Goal: Task Accomplishment & Management: Manage account settings

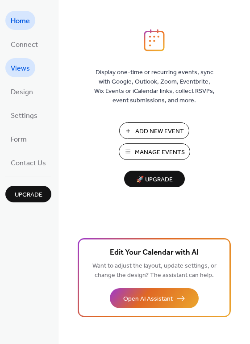
click at [25, 70] on span "Views" at bounding box center [20, 69] width 19 height 14
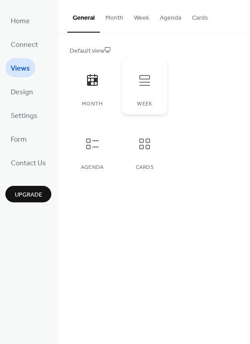
click at [137, 96] on div "Week" at bounding box center [144, 86] width 45 height 56
click at [85, 148] on icon at bounding box center [92, 144] width 14 height 14
click at [27, 92] on span "Design" at bounding box center [22, 92] width 22 height 14
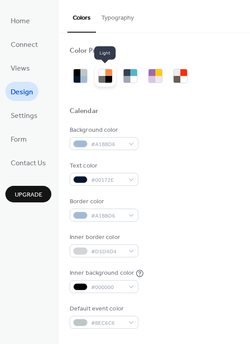
click at [103, 74] on div at bounding box center [102, 72] width 7 height 7
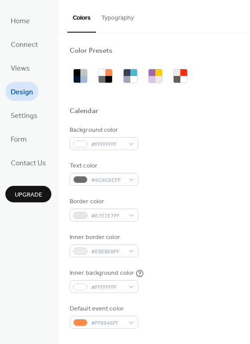
click at [119, 19] on button "Typography" at bounding box center [117, 16] width 43 height 32
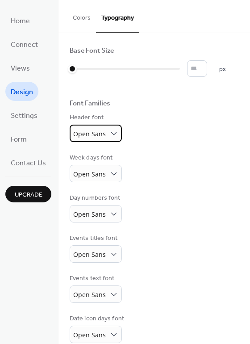
click at [97, 136] on span "Open Sans" at bounding box center [89, 134] width 33 height 8
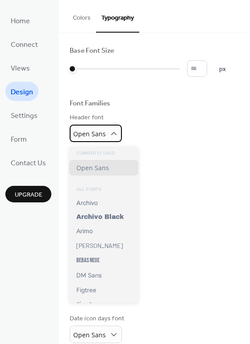
scroll to position [55, 0]
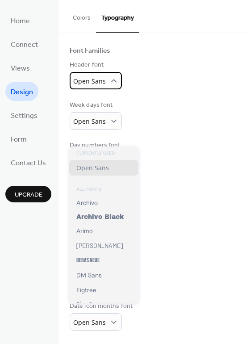
click at [113, 83] on icon at bounding box center [114, 80] width 9 height 9
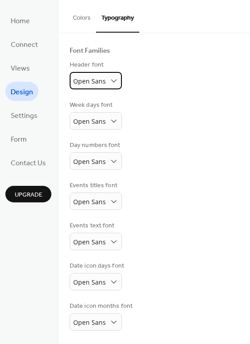
click at [113, 83] on icon at bounding box center [114, 80] width 9 height 9
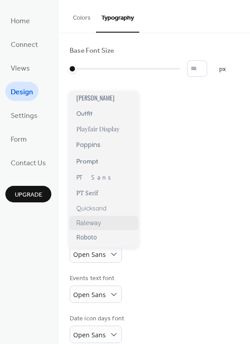
scroll to position [421, 0]
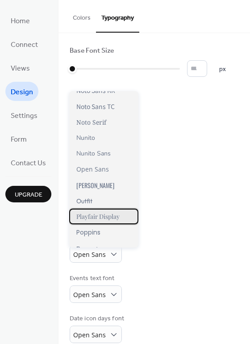
click at [76, 223] on div "Playfair Display" at bounding box center [103, 217] width 69 height 16
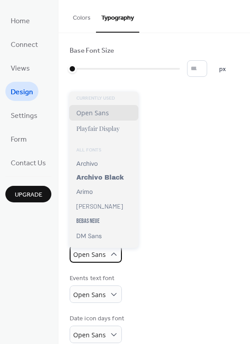
click at [90, 256] on span "Open Sans" at bounding box center [89, 254] width 33 height 8
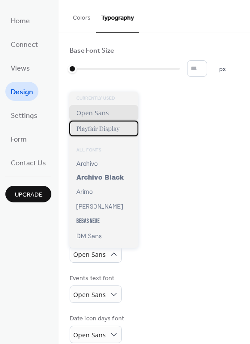
click at [120, 128] on div "Playfair Display" at bounding box center [103, 129] width 69 height 16
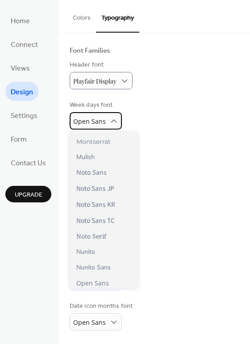
scroll to position [454, 0]
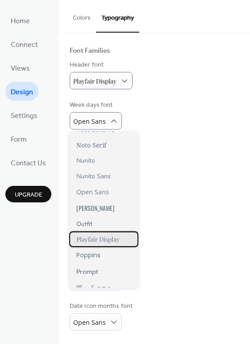
click at [98, 237] on span "Playfair Display" at bounding box center [97, 239] width 43 height 8
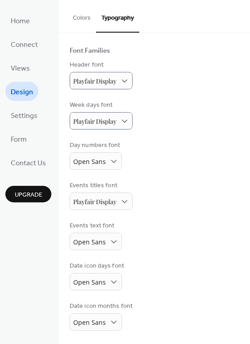
scroll to position [0, 0]
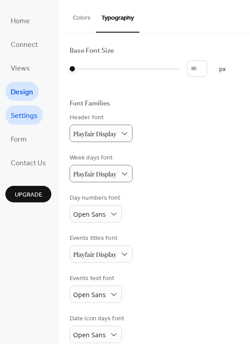
click at [12, 120] on span "Settings" at bounding box center [24, 116] width 27 height 14
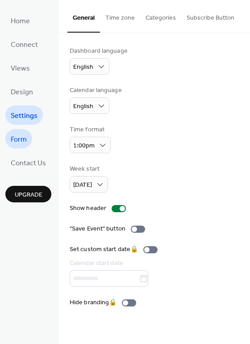
click at [26, 136] on span "Form" at bounding box center [19, 140] width 16 height 14
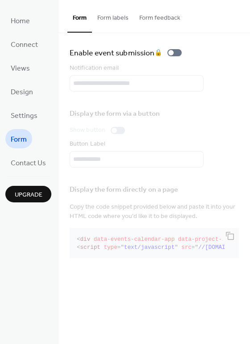
click at [93, 10] on button "Form labels" at bounding box center [113, 16] width 42 height 32
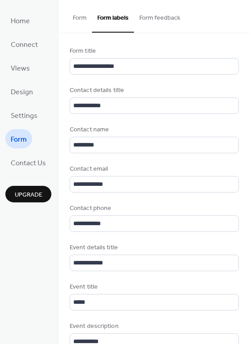
click at [97, 24] on button "Form labels" at bounding box center [113, 16] width 42 height 33
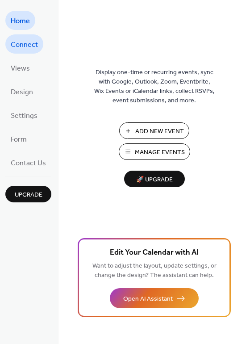
click at [36, 48] on span "Connect" at bounding box center [24, 45] width 27 height 14
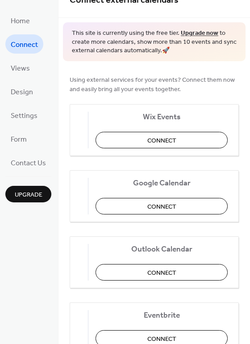
scroll to position [97, 0]
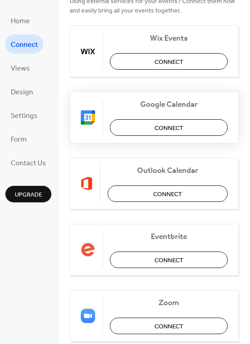
click at [136, 126] on button "Connect" at bounding box center [169, 127] width 118 height 17
